Goal: Transaction & Acquisition: Purchase product/service

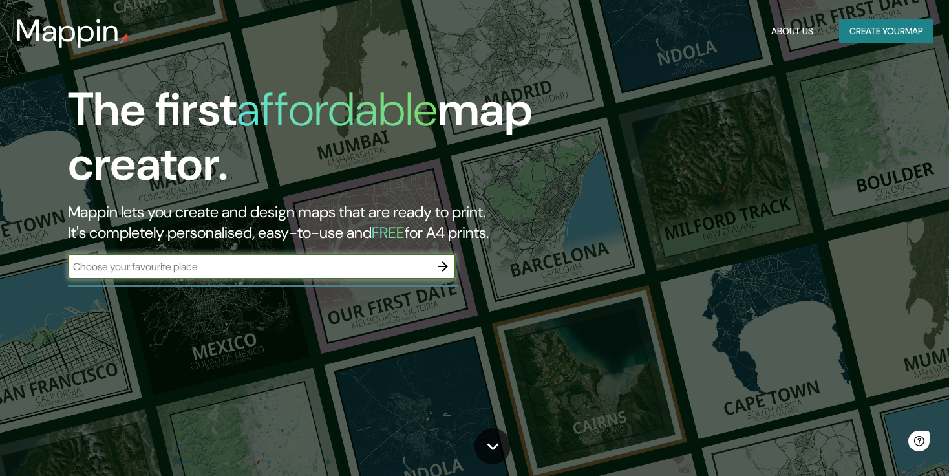
click at [207, 269] on input "text" at bounding box center [249, 266] width 362 height 15
type input "C"
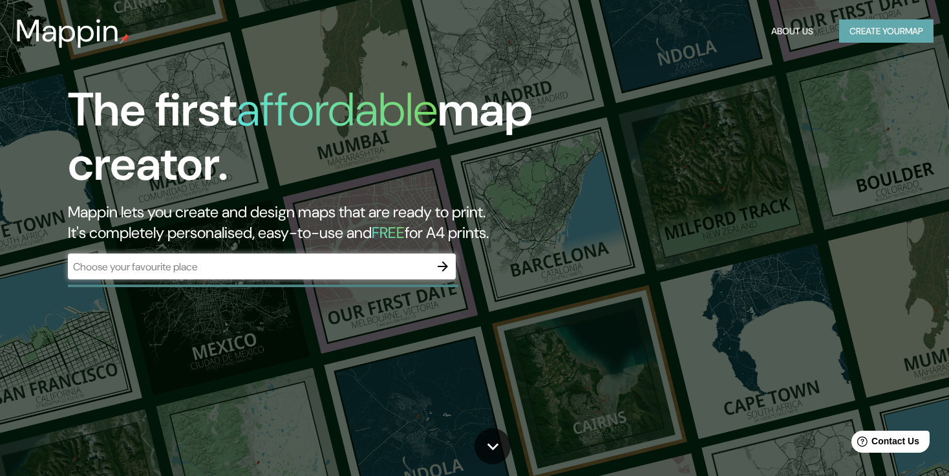
click at [890, 31] on button "Create your map" at bounding box center [886, 31] width 94 height 24
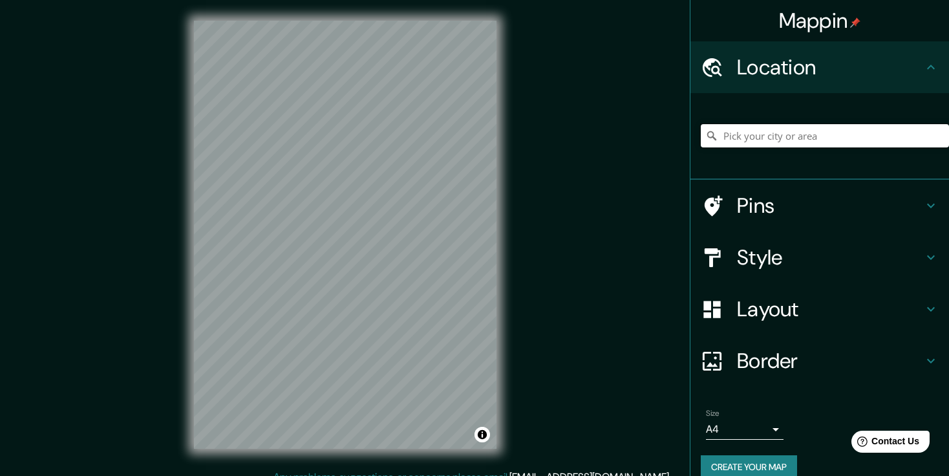
click at [809, 127] on input "Pick your city or area" at bounding box center [825, 135] width 248 height 23
click at [786, 140] on input "COMAYAGUA" at bounding box center [825, 135] width 248 height 23
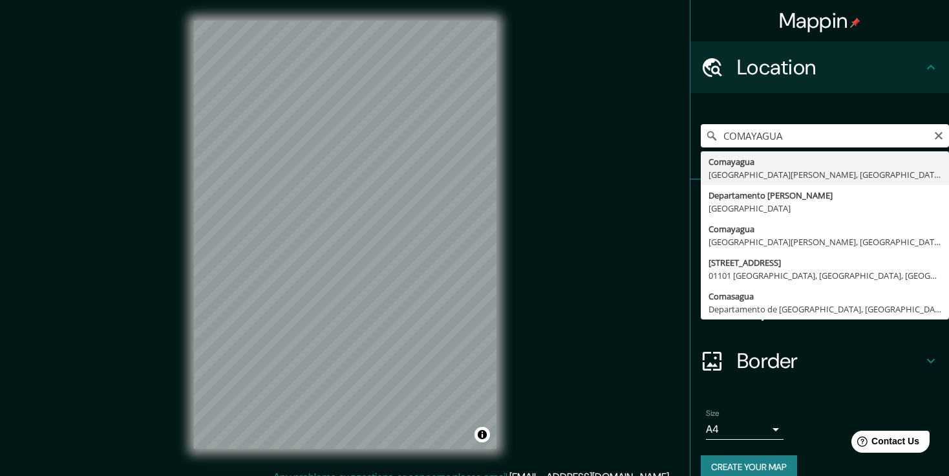
type input "Comayagua, [GEOGRAPHIC_DATA][PERSON_NAME], [GEOGRAPHIC_DATA]"
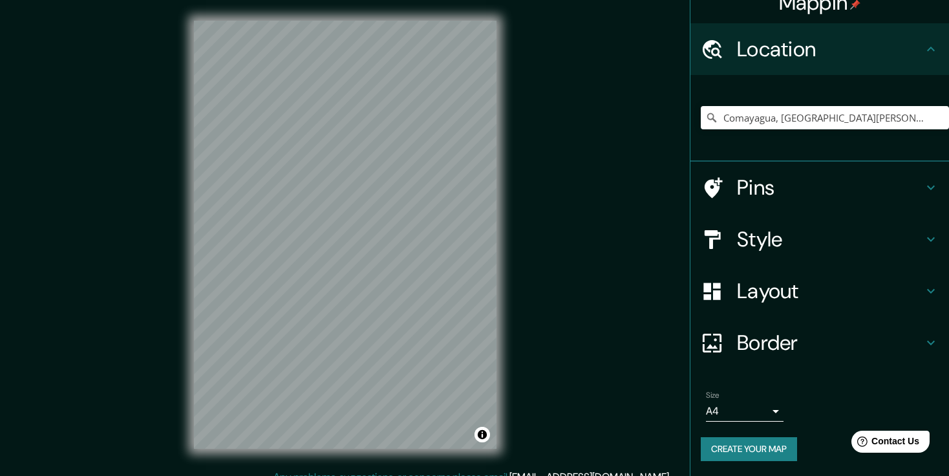
scroll to position [14, 0]
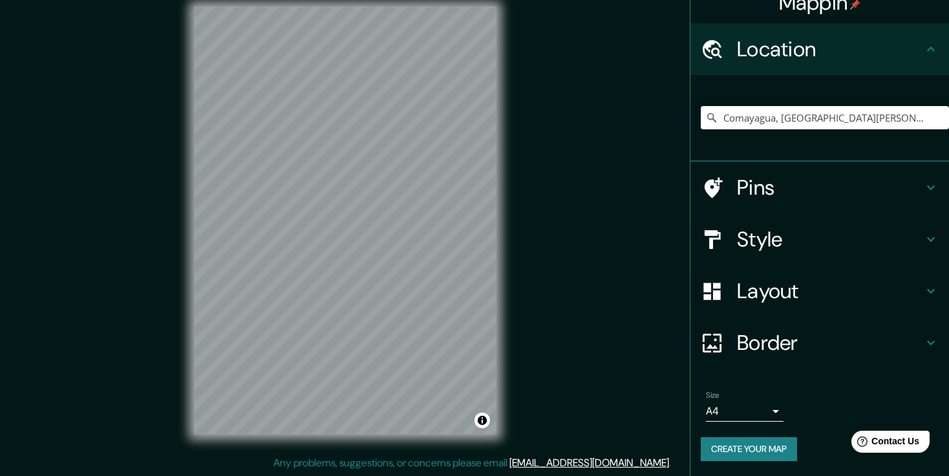
click at [766, 413] on body "Mappin Location [GEOGRAPHIC_DATA], [GEOGRAPHIC_DATA][PERSON_NAME], [GEOGRAPHIC_…" at bounding box center [474, 224] width 949 height 476
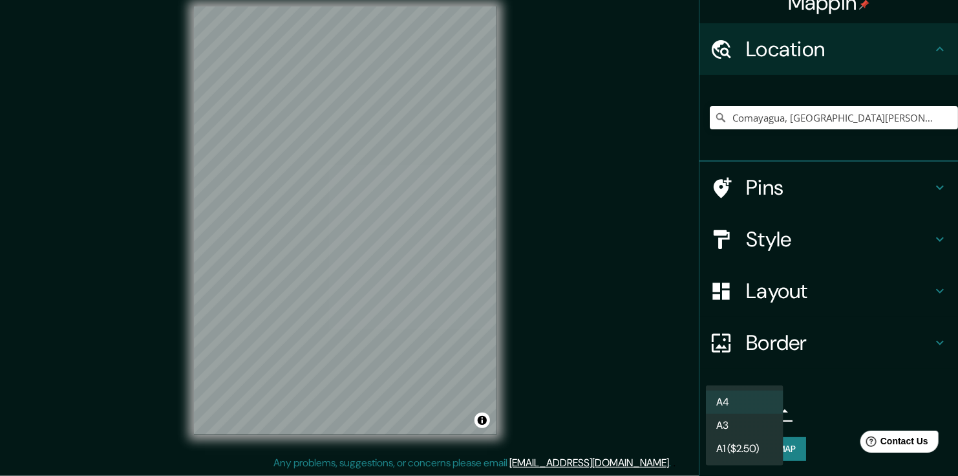
click at [817, 389] on div at bounding box center [479, 238] width 958 height 476
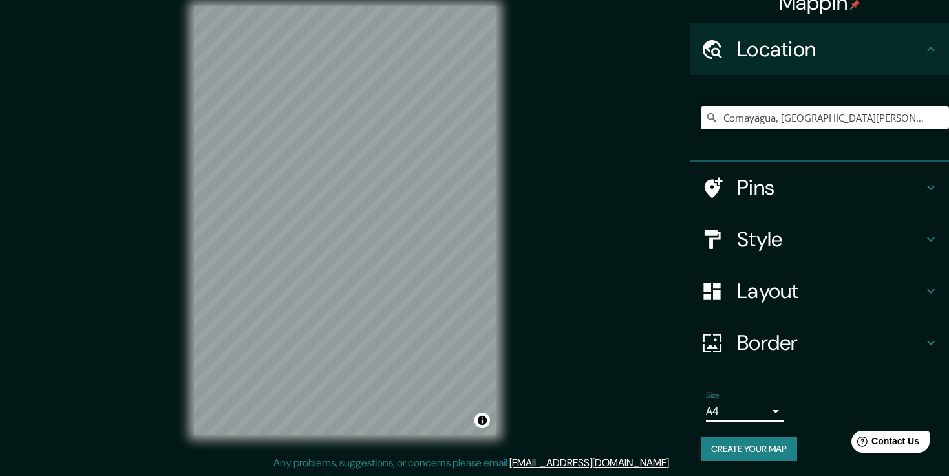
click at [890, 239] on h4 "Style" at bounding box center [830, 239] width 186 height 26
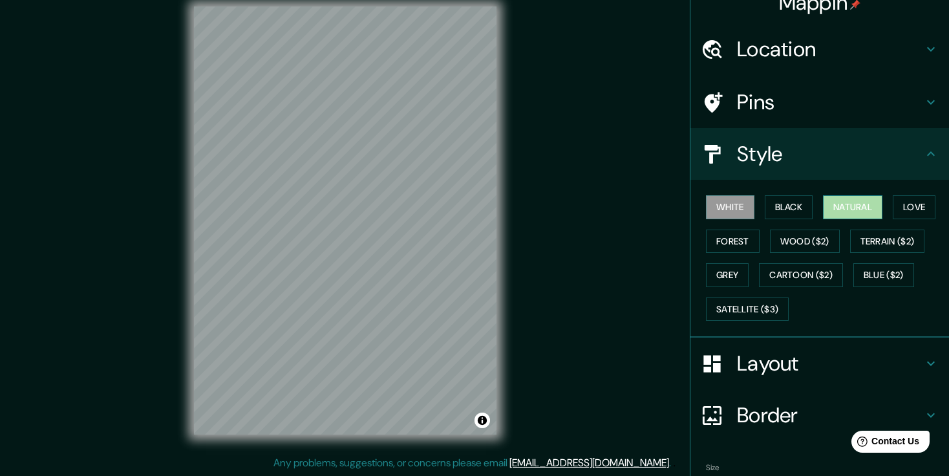
click at [858, 209] on button "Natural" at bounding box center [852, 207] width 59 height 24
